Goal: Find specific page/section: Find specific page/section

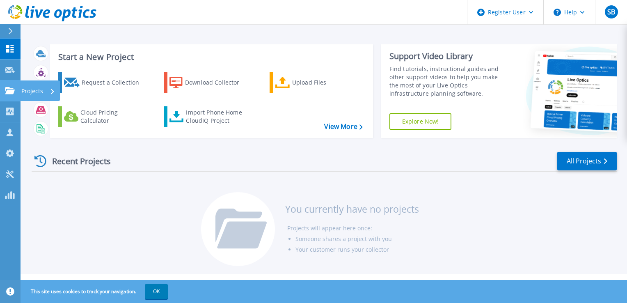
click at [20, 93] on div "Projects" at bounding box center [40, 90] width 40 height 21
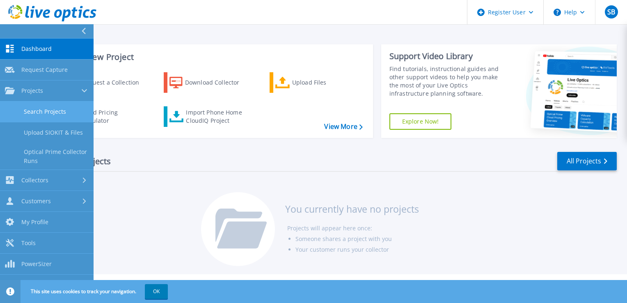
click at [48, 119] on link "Search Projects" at bounding box center [46, 111] width 93 height 21
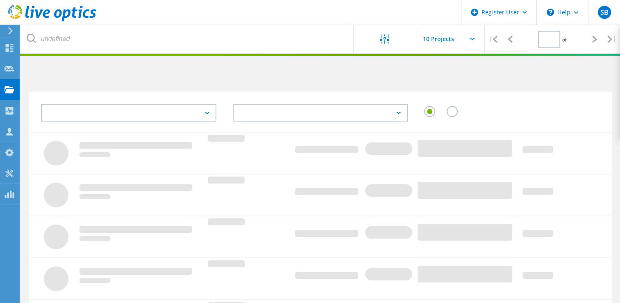
type input "1"
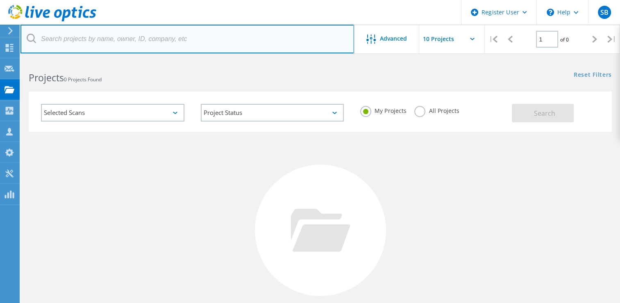
click at [157, 35] on input "text" at bounding box center [188, 39] width 334 height 29
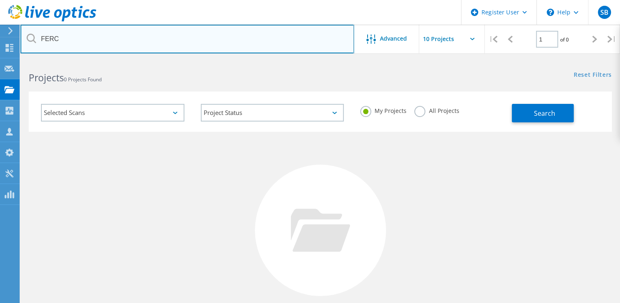
type input "FERC"
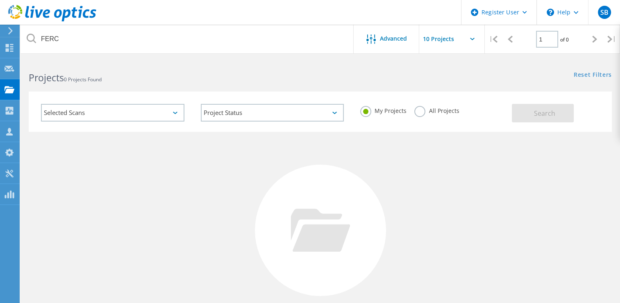
click at [422, 112] on label "All Projects" at bounding box center [437, 110] width 45 height 8
click at [0, 0] on input "All Projects" at bounding box center [0, 0] width 0 height 0
click at [523, 109] on button "Search" at bounding box center [543, 113] width 62 height 18
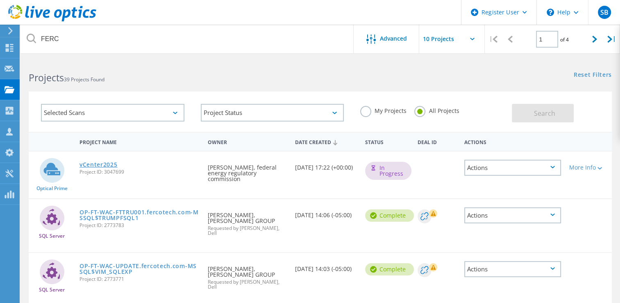
click at [104, 164] on link "vCenter2025" at bounding box center [99, 165] width 38 height 6
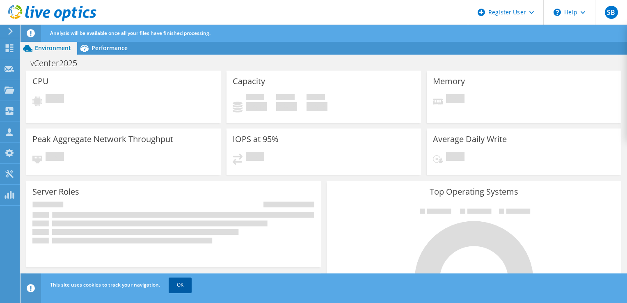
click at [180, 289] on link "OK" at bounding box center [180, 284] width 23 height 15
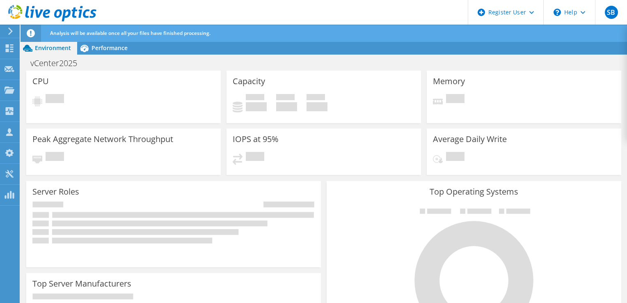
click at [232, 12] on header "SB Dell User [PERSON_NAME] [PERSON_NAME][EMAIL_ADDRESS][PERSON_NAME][DOMAIN_NAM…" at bounding box center [313, 12] width 627 height 25
